Goal: Register for event/course

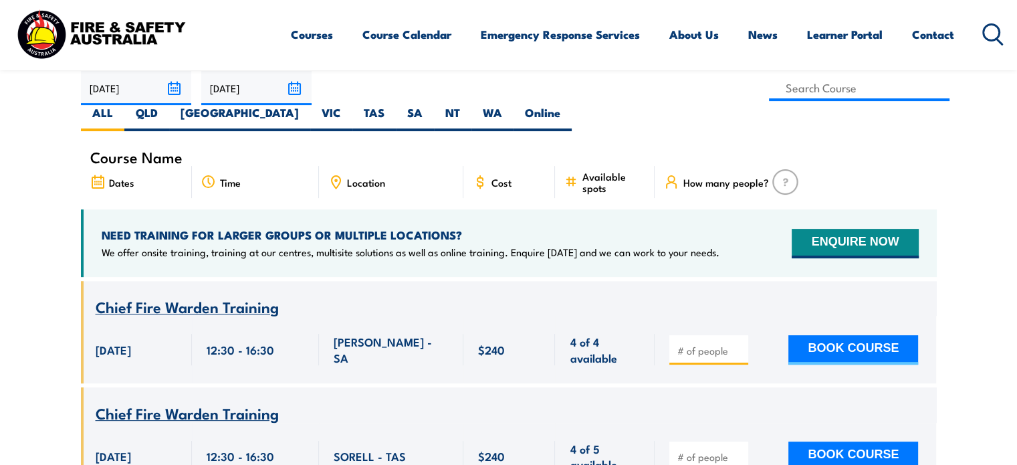
scroll to position [268, 0]
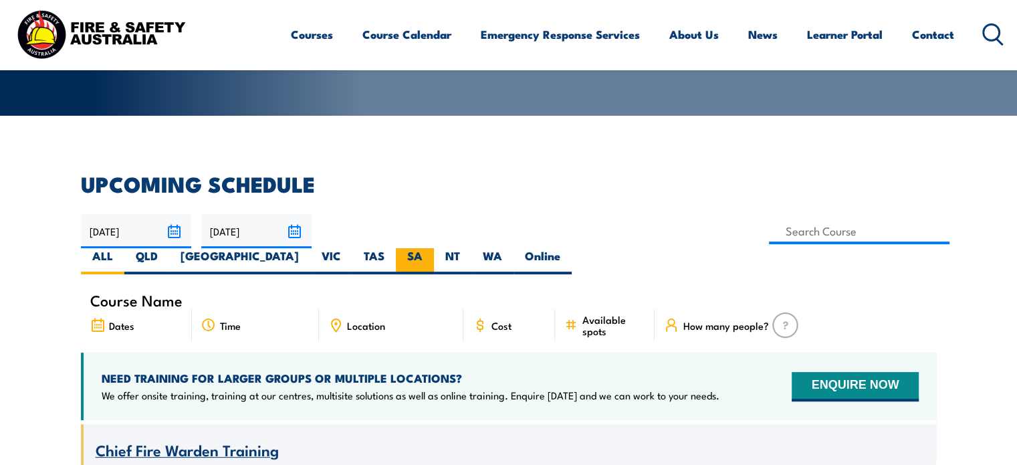
click at [434, 248] on label "SA" at bounding box center [415, 261] width 38 height 26
click at [431, 248] on input "SA" at bounding box center [427, 252] width 9 height 9
radio input "true"
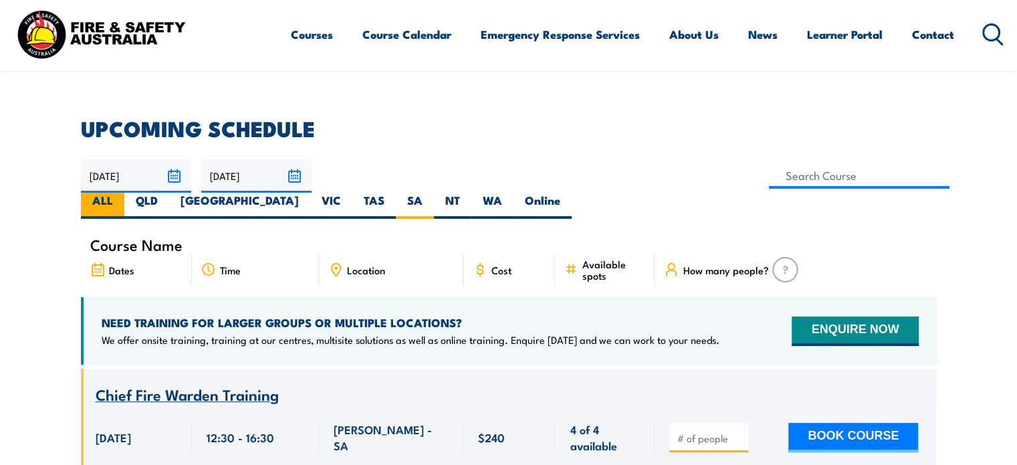
scroll to position [308, 0]
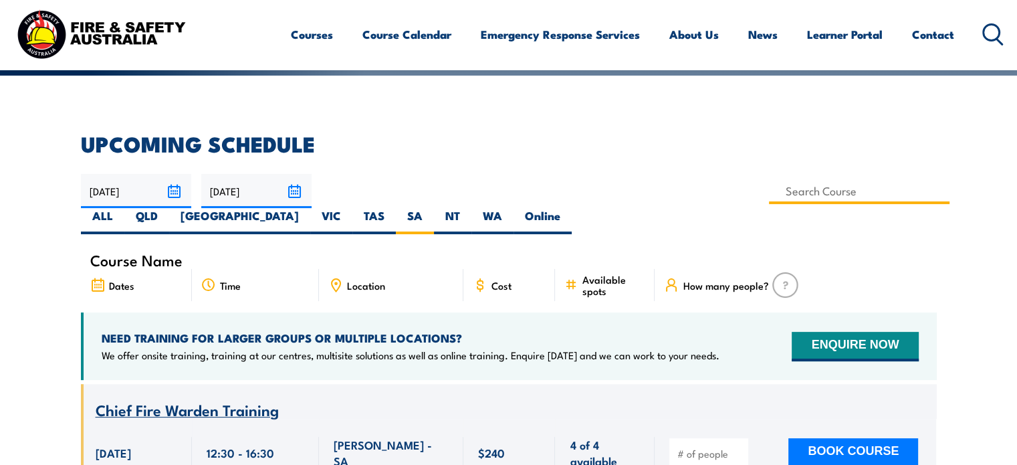
click at [769, 195] on input at bounding box center [859, 191] width 181 height 26
type input "f"
type input "Fire Warden / Chief Fire Warden Training"
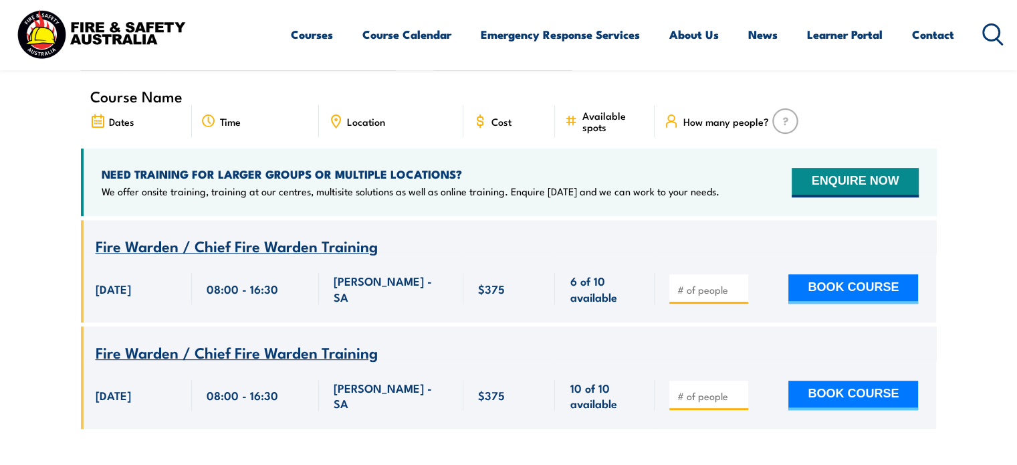
scroll to position [441, 0]
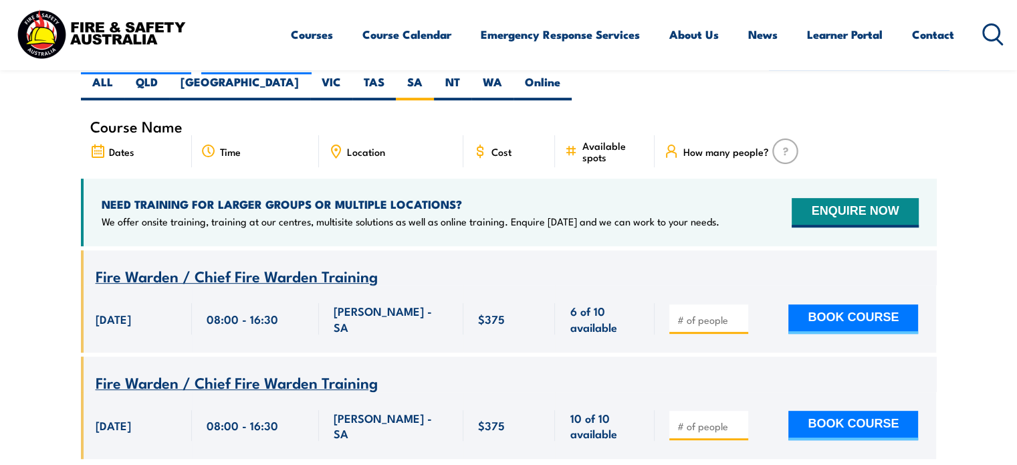
click at [33, 314] on section "UPCOMING SCHEDULE 28/08/2025 27/10/2025" at bounding box center [508, 239] width 1017 height 479
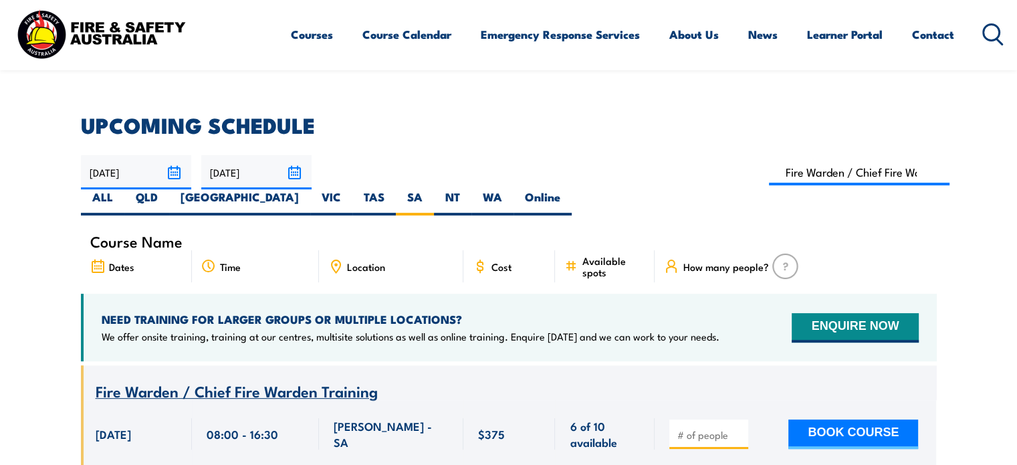
scroll to position [308, 0]
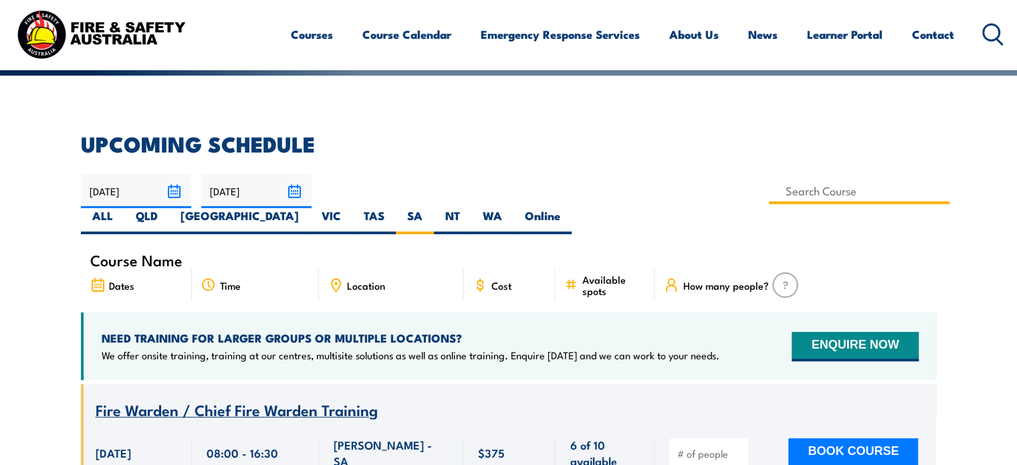
click at [769, 191] on input at bounding box center [859, 191] width 181 height 26
type input "Fire Extinguisher / Fire Warden / Chief Fire Warden Awareness Training"
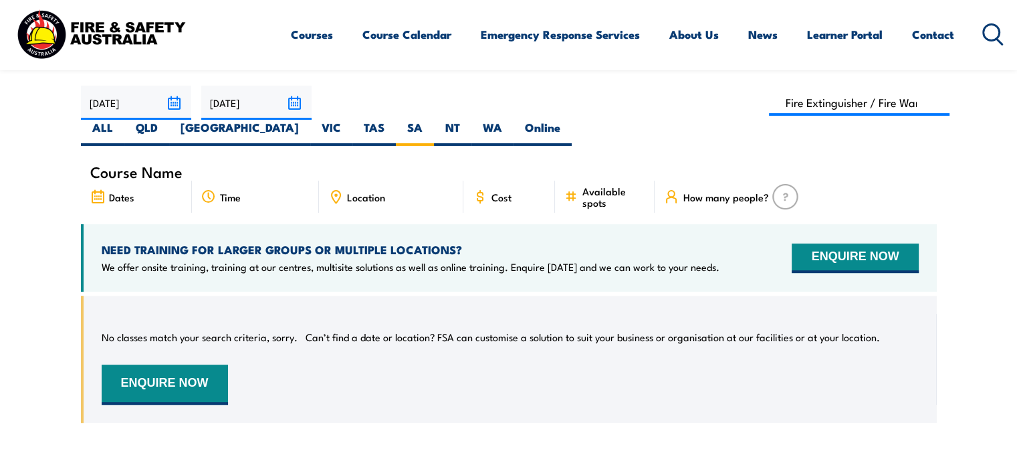
scroll to position [308, 0]
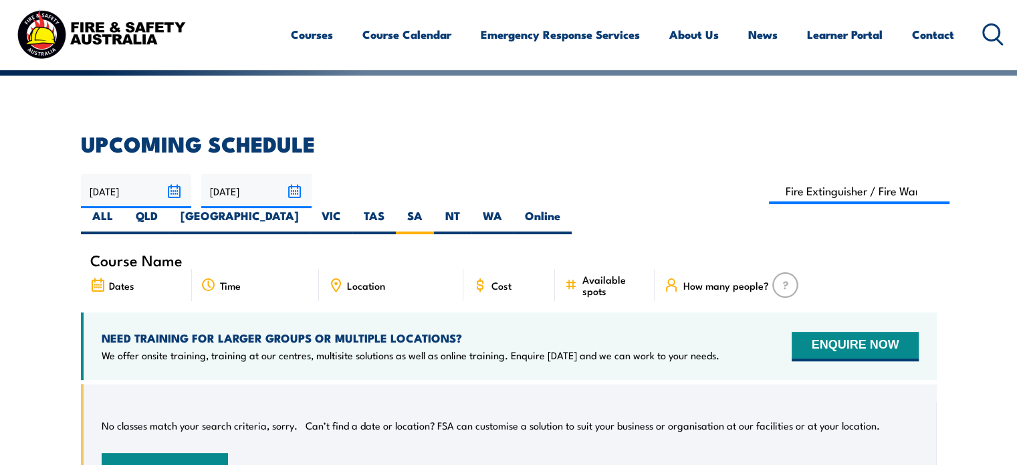
click at [454, 208] on article "UPCOMING SCHEDULE [DATE] [DATE]" at bounding box center [509, 332] width 856 height 397
click at [769, 203] on input at bounding box center [859, 191] width 181 height 26
type input "Chief Fire Warden Training"
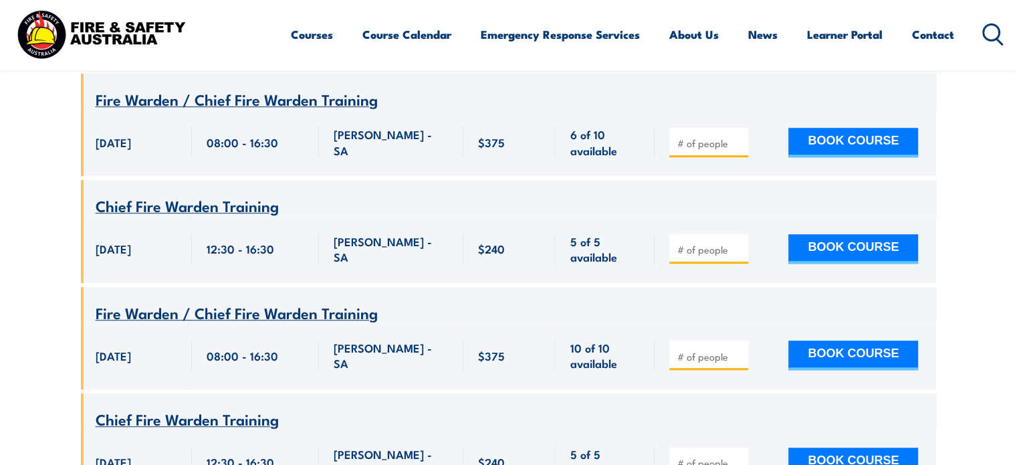
scroll to position [977, 0]
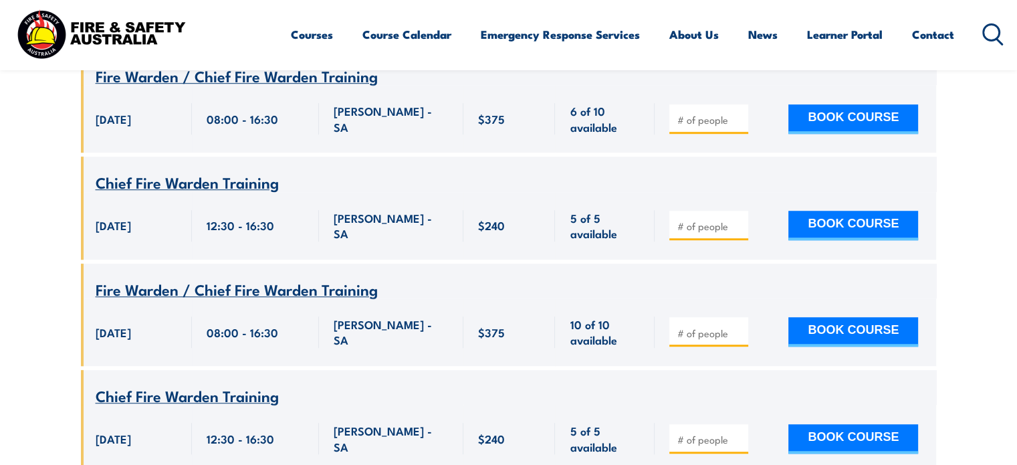
click at [700, 324] on span at bounding box center [709, 331] width 70 height 15
type input "1"
